Goal: Task Accomplishment & Management: Manage account settings

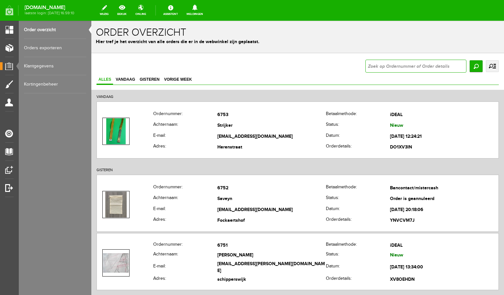
click at [392, 67] on input "text" at bounding box center [416, 66] width 101 height 13
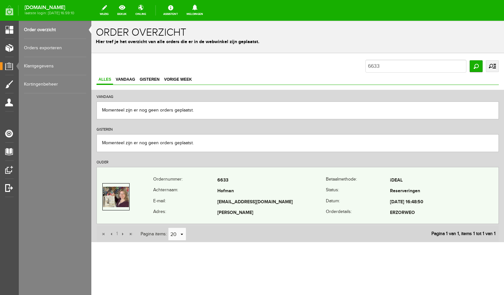
click at [273, 188] on td "Hofman" at bounding box center [272, 191] width 109 height 11
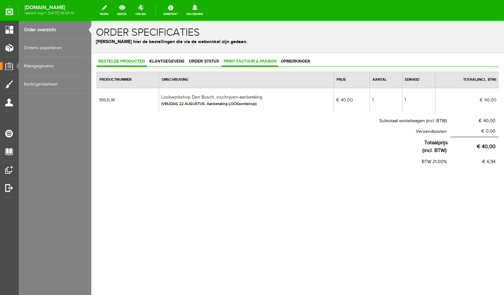
click at [242, 63] on span "Print factuur & pakbon" at bounding box center [250, 61] width 57 height 5
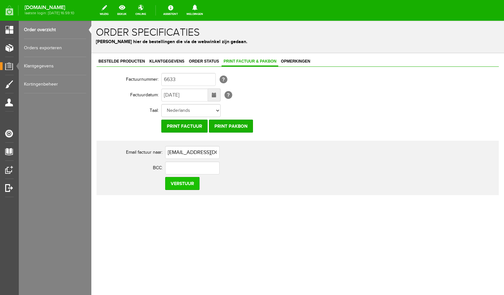
click at [175, 185] on input "Verstuur" at bounding box center [182, 183] width 34 height 13
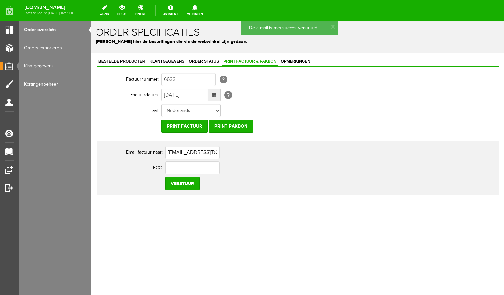
click at [36, 31] on link "Order overzicht" at bounding box center [55, 30] width 62 height 18
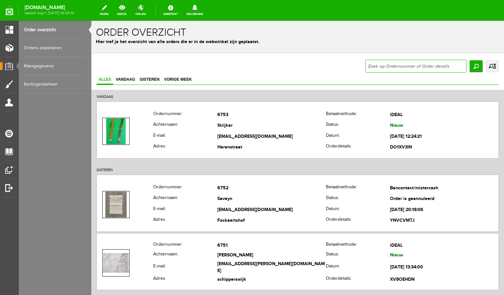
click at [386, 66] on input "text" at bounding box center [416, 66] width 101 height 13
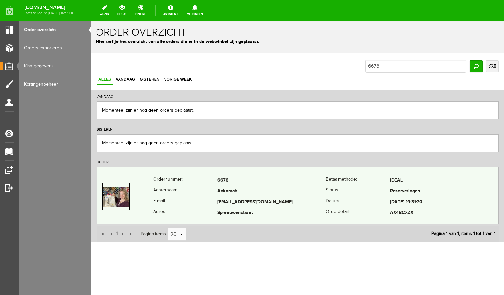
click at [232, 180] on td "6678" at bounding box center [272, 180] width 109 height 11
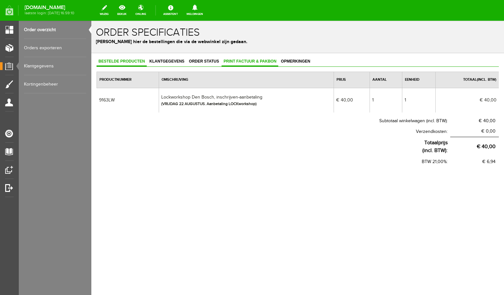
drag, startPoint x: 228, startPoint y: 63, endPoint x: 236, endPoint y: 64, distance: 7.8
click at [229, 63] on span "Print factuur & pakbon" at bounding box center [250, 61] width 57 height 5
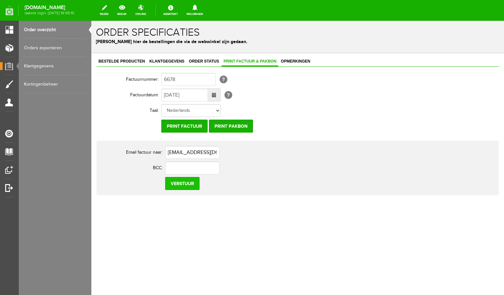
click at [182, 183] on input "Verstuur" at bounding box center [182, 183] width 34 height 13
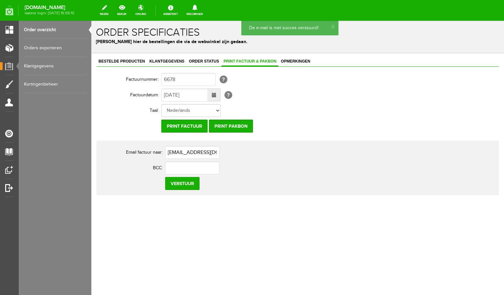
click at [40, 31] on link "Order overzicht" at bounding box center [55, 30] width 62 height 18
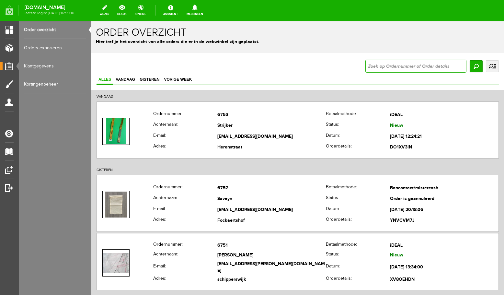
click at [395, 65] on input "text" at bounding box center [416, 66] width 101 height 13
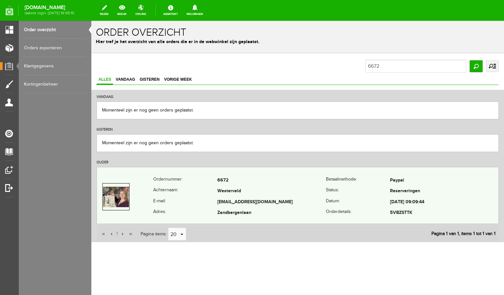
click at [255, 200] on td "dicawe@hotmail.com" at bounding box center [272, 202] width 109 height 11
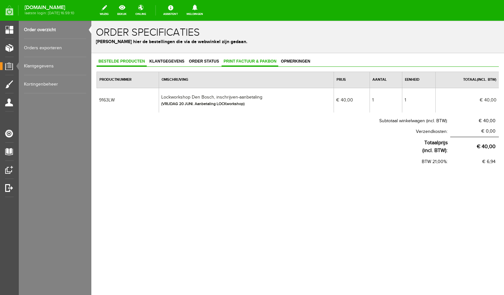
click at [255, 62] on span "Print factuur & pakbon" at bounding box center [250, 61] width 57 height 5
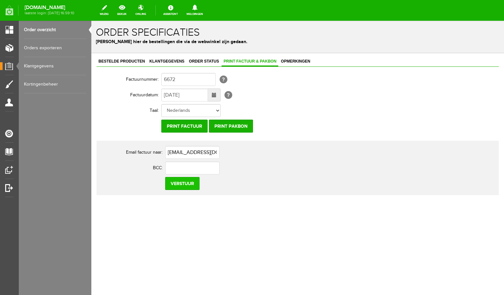
click at [176, 184] on input "Verstuur" at bounding box center [182, 183] width 34 height 13
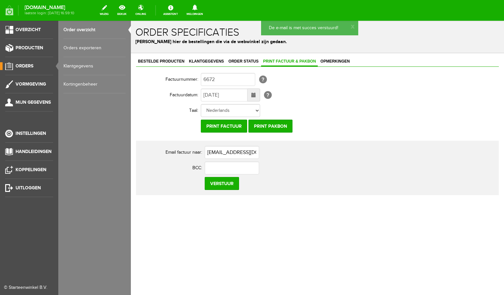
click at [82, 30] on link "Order overzicht" at bounding box center [95, 30] width 62 height 18
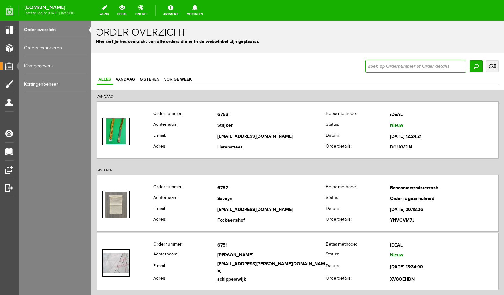
click at [376, 67] on input "text" at bounding box center [416, 66] width 101 height 13
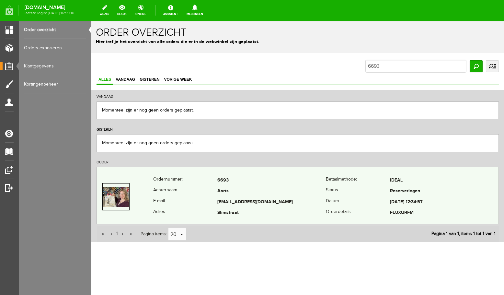
click at [245, 206] on td "juulaarts13@outlook.com" at bounding box center [272, 202] width 109 height 11
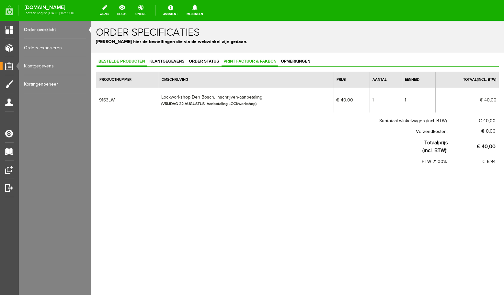
click at [234, 63] on span "Print factuur & pakbon" at bounding box center [250, 61] width 57 height 5
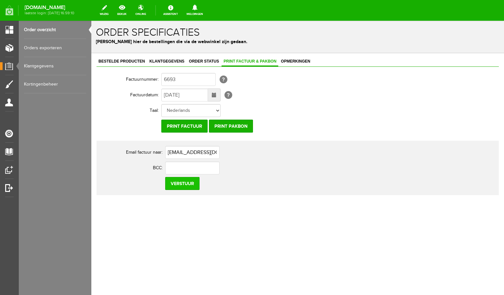
click at [188, 186] on input "Verstuur" at bounding box center [182, 183] width 34 height 13
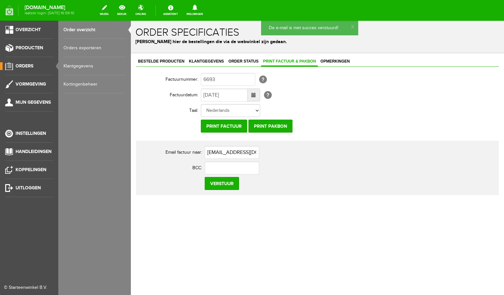
click at [87, 30] on link "Order overzicht" at bounding box center [95, 30] width 62 height 18
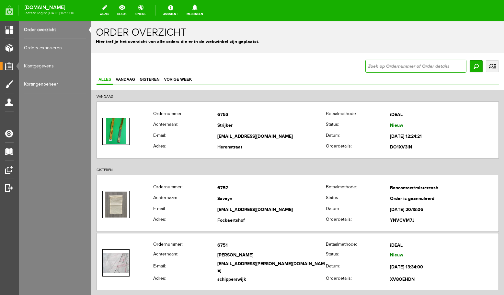
click at [388, 66] on input "text" at bounding box center [416, 66] width 101 height 13
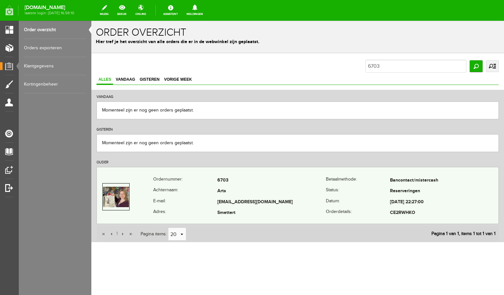
click at [247, 195] on td "Arts" at bounding box center [272, 191] width 109 height 11
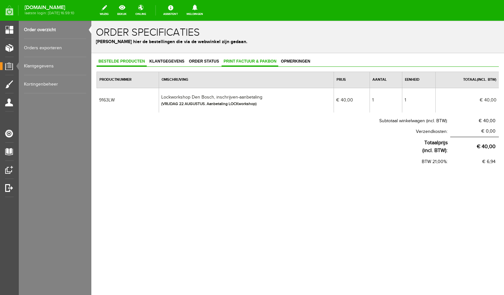
click at [230, 61] on span "Print factuur & pakbon" at bounding box center [250, 61] width 57 height 5
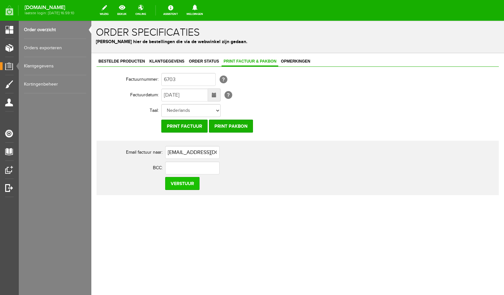
click at [182, 183] on input "Verstuur" at bounding box center [182, 183] width 34 height 13
click at [45, 30] on link "Order overzicht" at bounding box center [55, 30] width 62 height 18
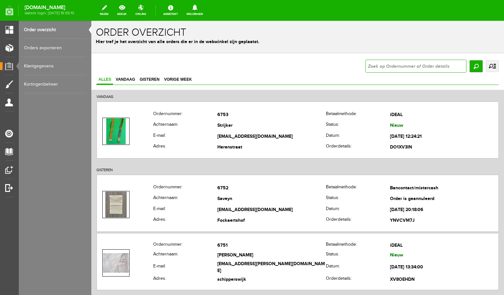
click at [413, 65] on input "text" at bounding box center [416, 66] width 101 height 13
type input "6710"
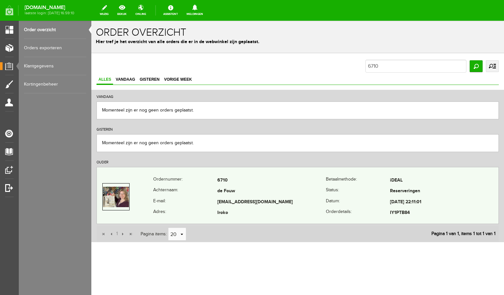
click at [259, 193] on td "de Fouw" at bounding box center [272, 191] width 109 height 11
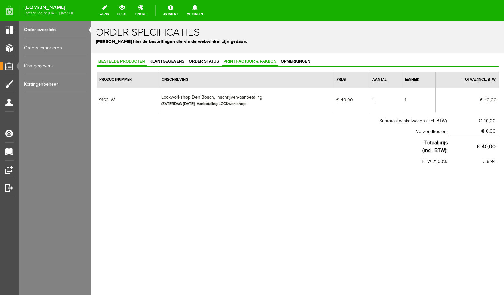
click at [254, 63] on span "Print factuur & pakbon" at bounding box center [250, 61] width 57 height 5
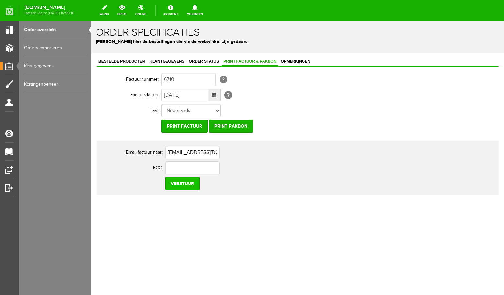
click at [184, 183] on input "Verstuur" at bounding box center [182, 183] width 34 height 13
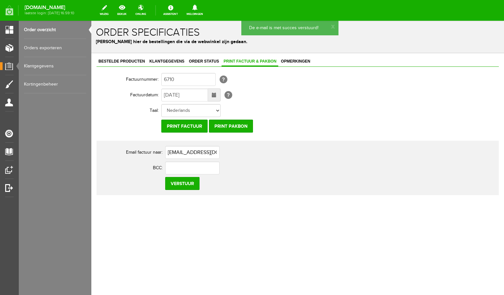
click at [43, 29] on link "Order overzicht" at bounding box center [55, 30] width 62 height 18
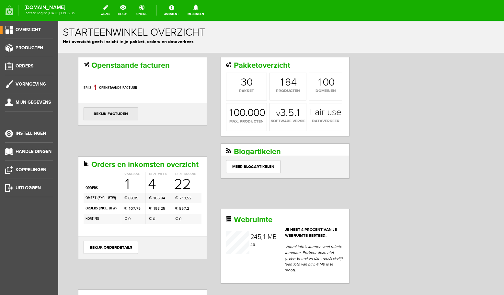
click at [115, 113] on link "bekijk facturen" at bounding box center [111, 113] width 54 height 13
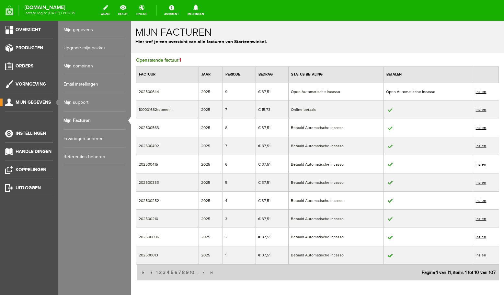
click at [479, 92] on link "Inzien" at bounding box center [481, 91] width 11 height 5
click at [478, 93] on link "Inzien" at bounding box center [481, 91] width 11 height 5
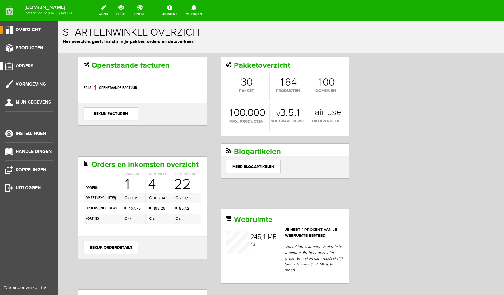
click at [27, 68] on span "Orders" at bounding box center [25, 66] width 18 height 6
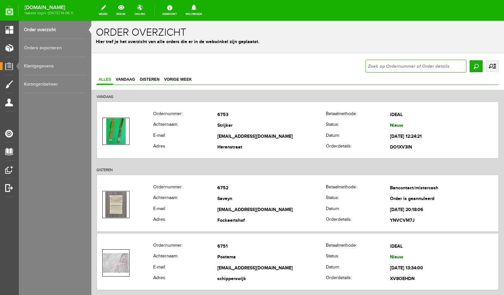
click at [393, 67] on input "text" at bounding box center [416, 66] width 101 height 13
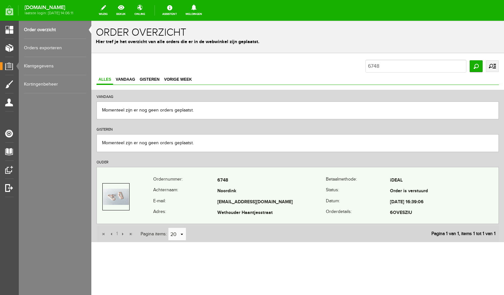
click at [252, 190] on td "Noordink" at bounding box center [272, 191] width 109 height 11
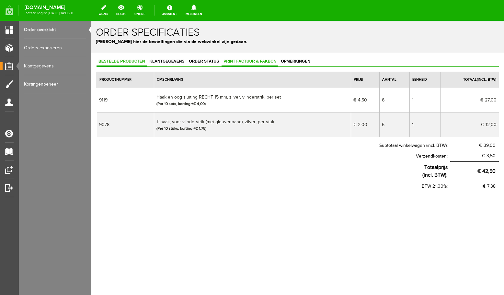
click at [244, 59] on link "Print factuur & pakbon" at bounding box center [250, 61] width 57 height 9
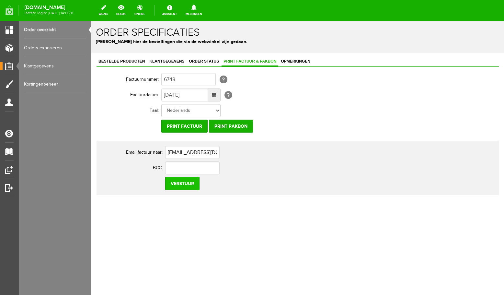
click at [187, 186] on input "Verstuur" at bounding box center [182, 183] width 34 height 13
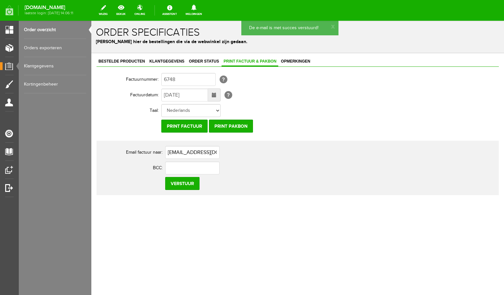
click at [47, 32] on link "Order overzicht" at bounding box center [55, 30] width 62 height 18
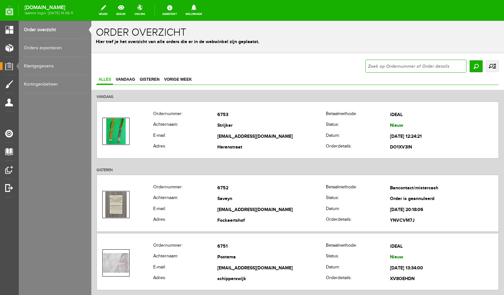
click at [381, 65] on input "text" at bounding box center [416, 66] width 101 height 13
type input "6749"
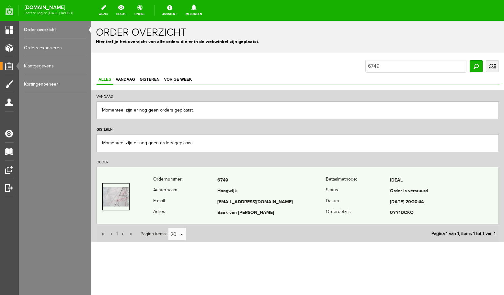
click at [242, 200] on td "Judith073@gmail.com" at bounding box center [272, 202] width 109 height 11
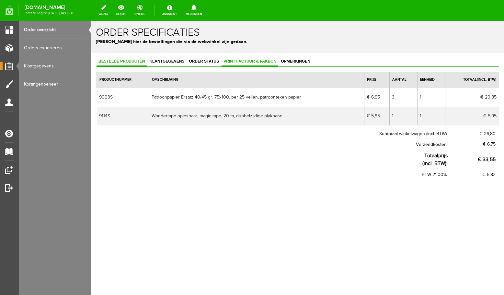
click at [250, 61] on span "Print factuur & pakbon" at bounding box center [250, 61] width 57 height 5
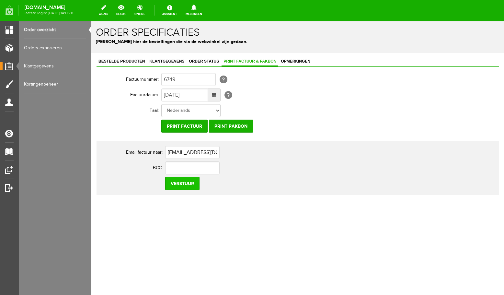
click at [183, 182] on input "Verstuur" at bounding box center [182, 183] width 34 height 13
click at [51, 28] on link "Order overzicht" at bounding box center [55, 30] width 62 height 18
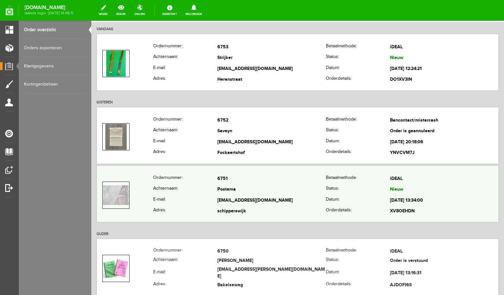
scroll to position [69, 0]
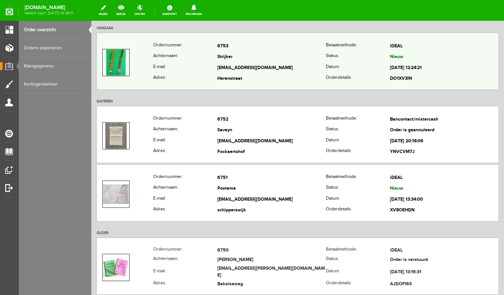
click at [258, 55] on td "Strijker" at bounding box center [272, 57] width 109 height 11
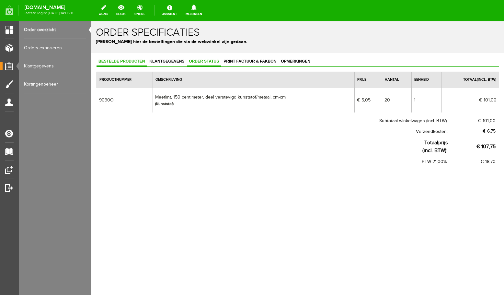
click at [207, 58] on link "Order status" at bounding box center [204, 61] width 34 height 9
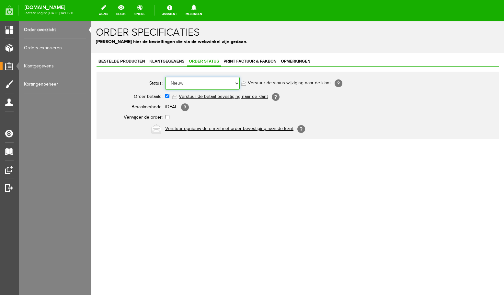
click at [165, 77] on select "Order niet afgerond Nieuw Order in behandeling Wacht op leverancier Wacht op be…" at bounding box center [202, 83] width 75 height 13
select select "3"
click option "Wacht op leverancier" at bounding box center [91, 21] width 0 height 0
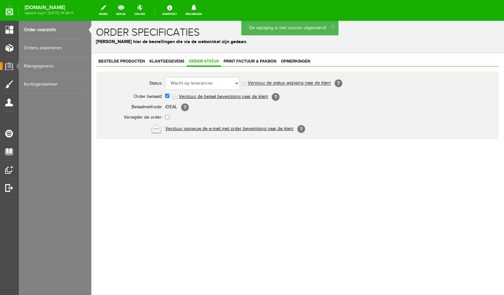
click at [52, 29] on link "Order overzicht" at bounding box center [55, 30] width 62 height 18
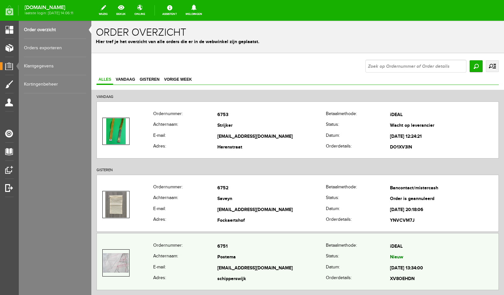
click at [431, 246] on td "iDEAL" at bounding box center [444, 246] width 109 height 11
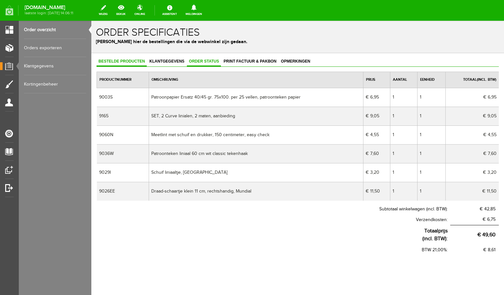
click at [210, 64] on link "Order status" at bounding box center [204, 61] width 34 height 9
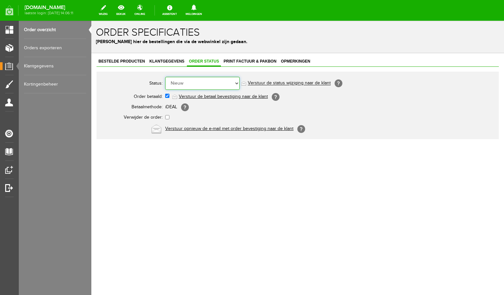
click at [165, 77] on select "Order niet afgerond Nieuw Order in behandeling Wacht op leverancier Wacht op be…" at bounding box center [202, 83] width 75 height 13
select select "5"
click option "Order is verstuurd" at bounding box center [91, 21] width 0 height 0
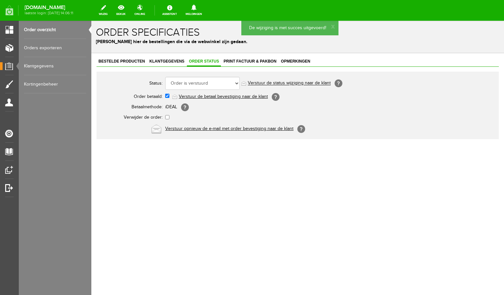
click at [42, 29] on link "Order overzicht" at bounding box center [55, 30] width 62 height 18
